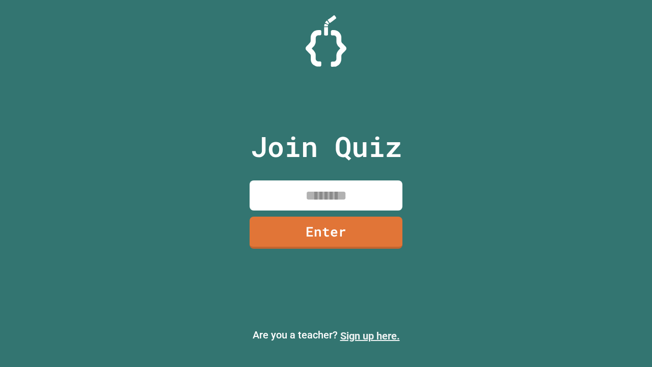
click at [370, 336] on link "Sign up here." at bounding box center [370, 336] width 60 height 12
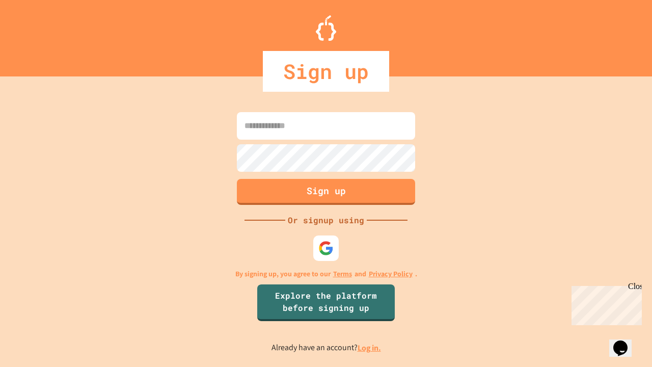
click at [370, 347] on link "Log in." at bounding box center [369, 347] width 23 height 11
